Goal: Information Seeking & Learning: Learn about a topic

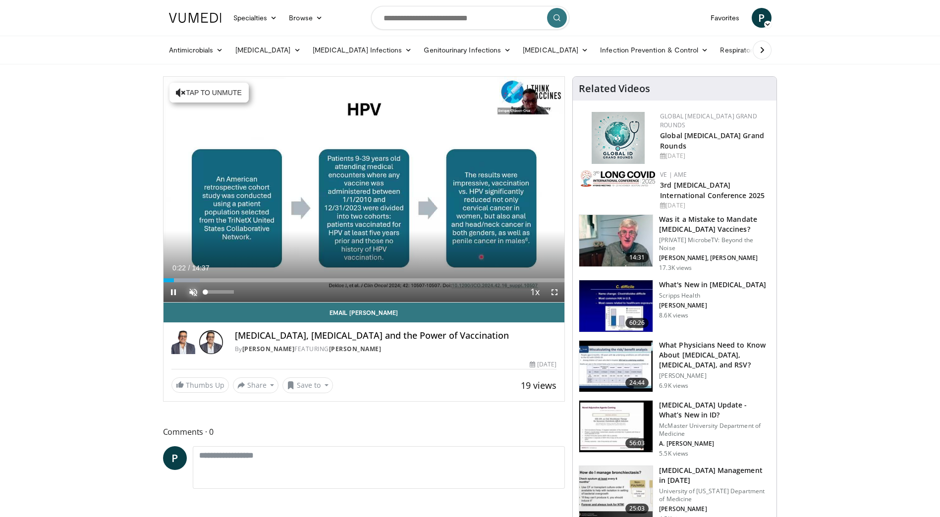
click at [193, 290] on span "Video Player" at bounding box center [193, 292] width 20 height 20
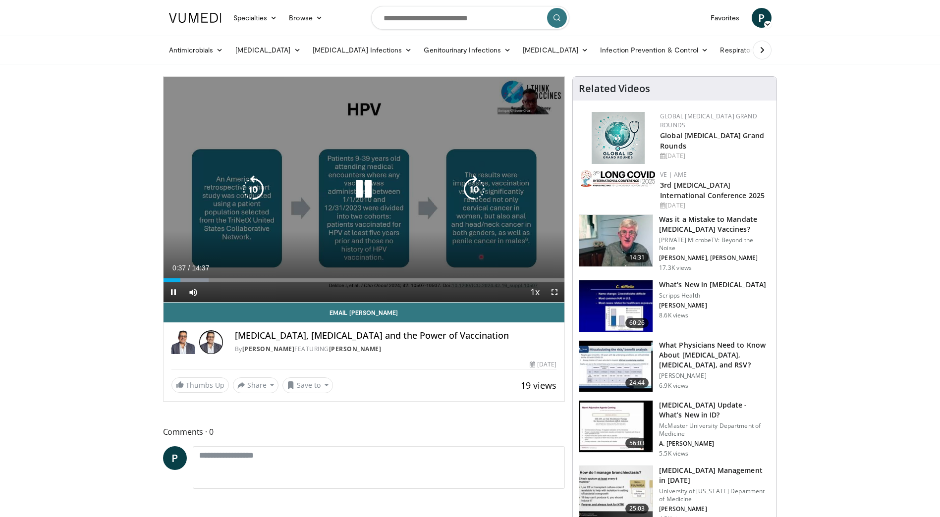
click at [362, 186] on icon "Video Player" at bounding box center [364, 189] width 28 height 28
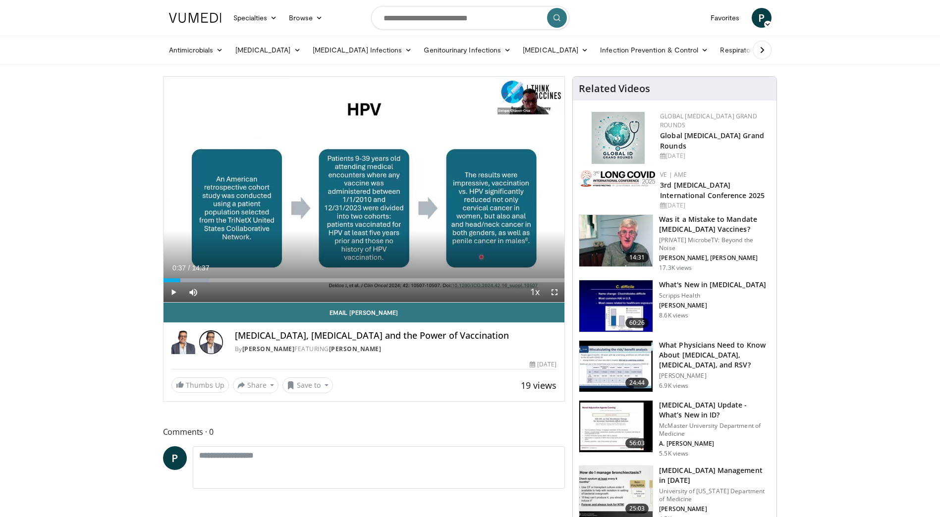
click at [605, 240] on img at bounding box center [615, 241] width 73 height 52
click at [761, 48] on icon at bounding box center [762, 50] width 10 height 10
click at [602, 52] on link "Skin & [MEDICAL_DATA]" at bounding box center [639, 50] width 100 height 20
click at [174, 49] on icon at bounding box center [178, 50] width 10 height 10
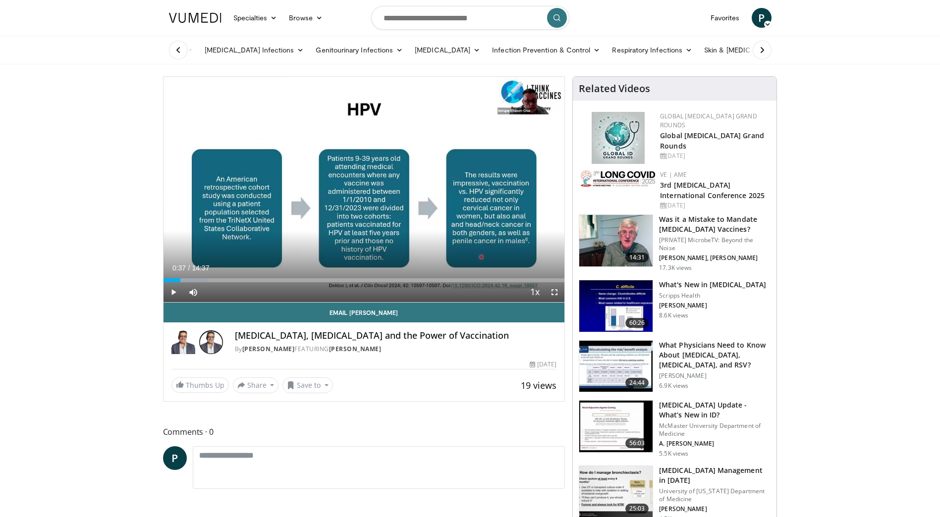
click at [174, 49] on icon at bounding box center [178, 50] width 10 height 10
click at [174, 49] on link "Antimicrobials" at bounding box center [196, 50] width 66 height 20
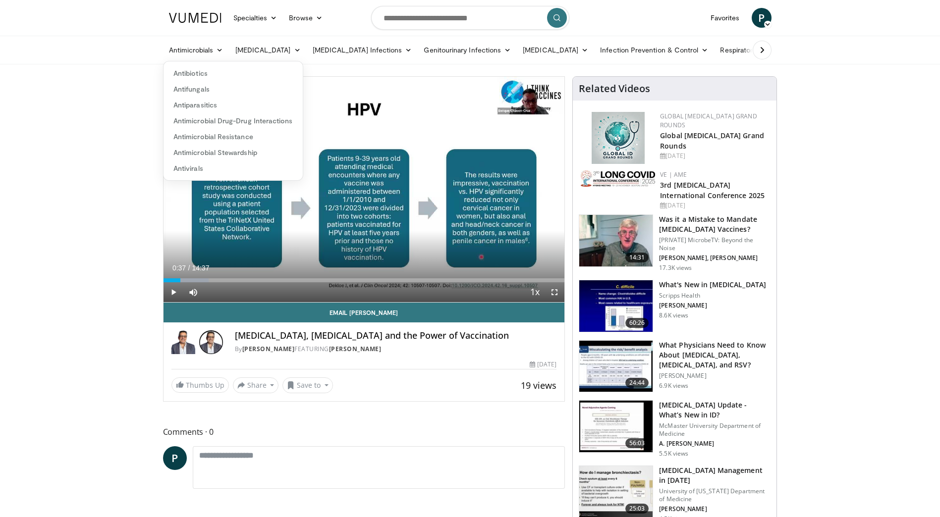
click at [760, 52] on icon at bounding box center [762, 50] width 10 height 10
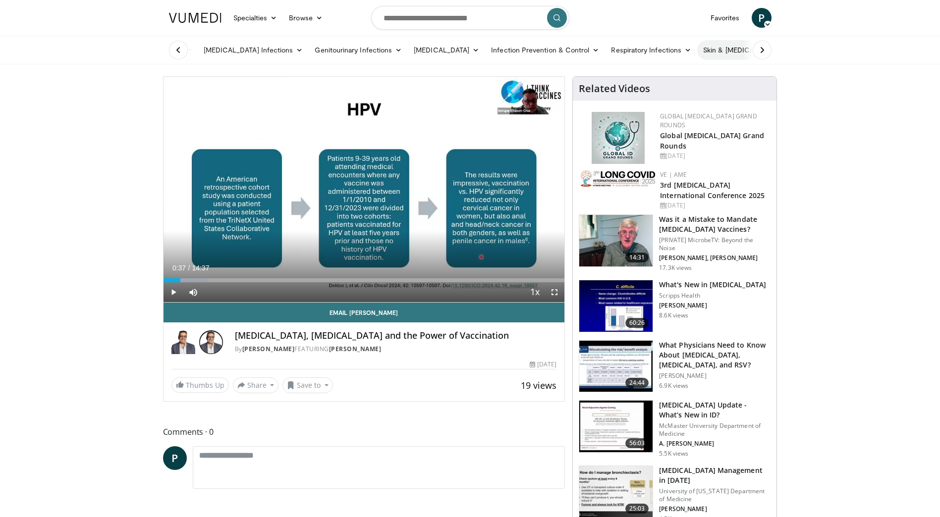
click at [697, 51] on link "Skin & [MEDICAL_DATA]" at bounding box center [747, 50] width 100 height 20
click at [669, 71] on link "Bacterial SSTIs" at bounding box center [752, 73] width 167 height 16
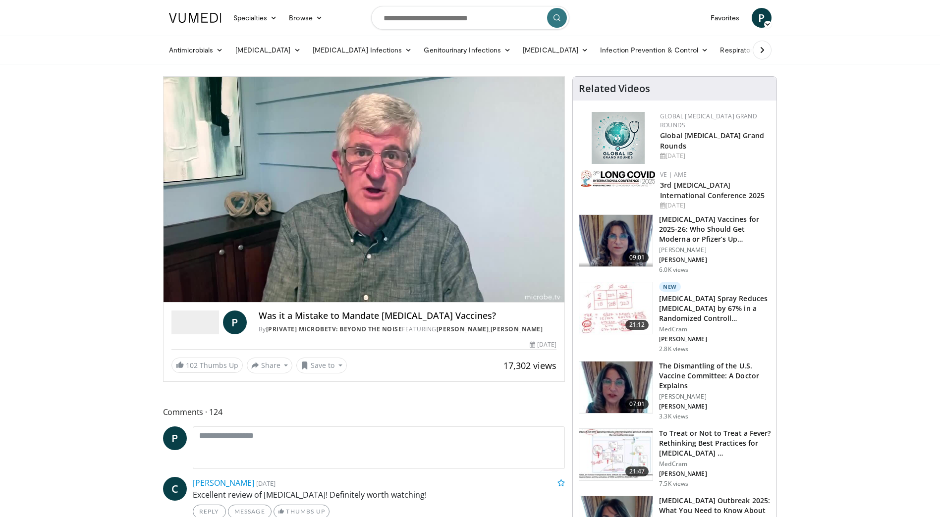
scroll to position [149, 0]
